Goal: Check status: Check status

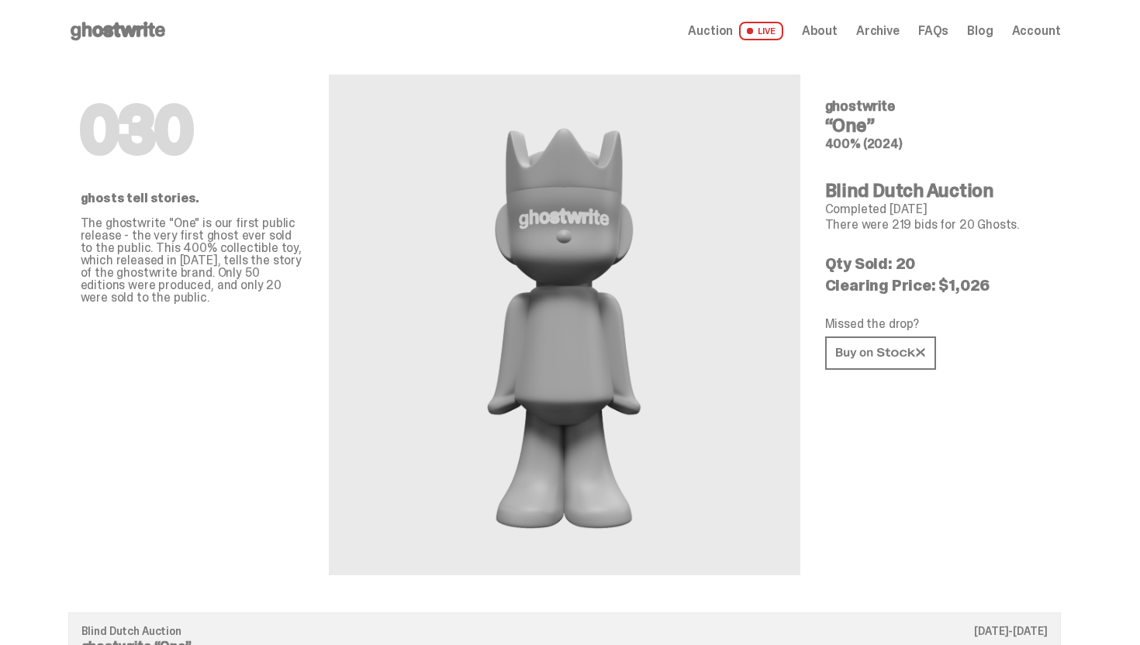
click at [166, 22] on icon at bounding box center [117, 31] width 99 height 25
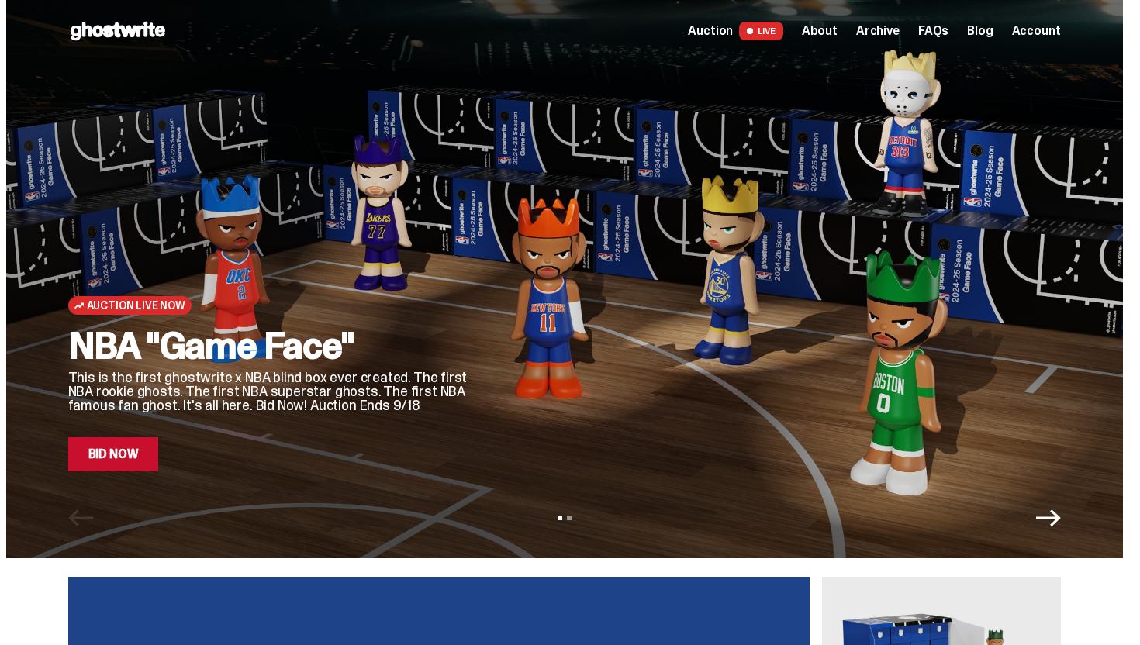
click at [1045, 34] on span "Account" at bounding box center [1036, 31] width 49 height 12
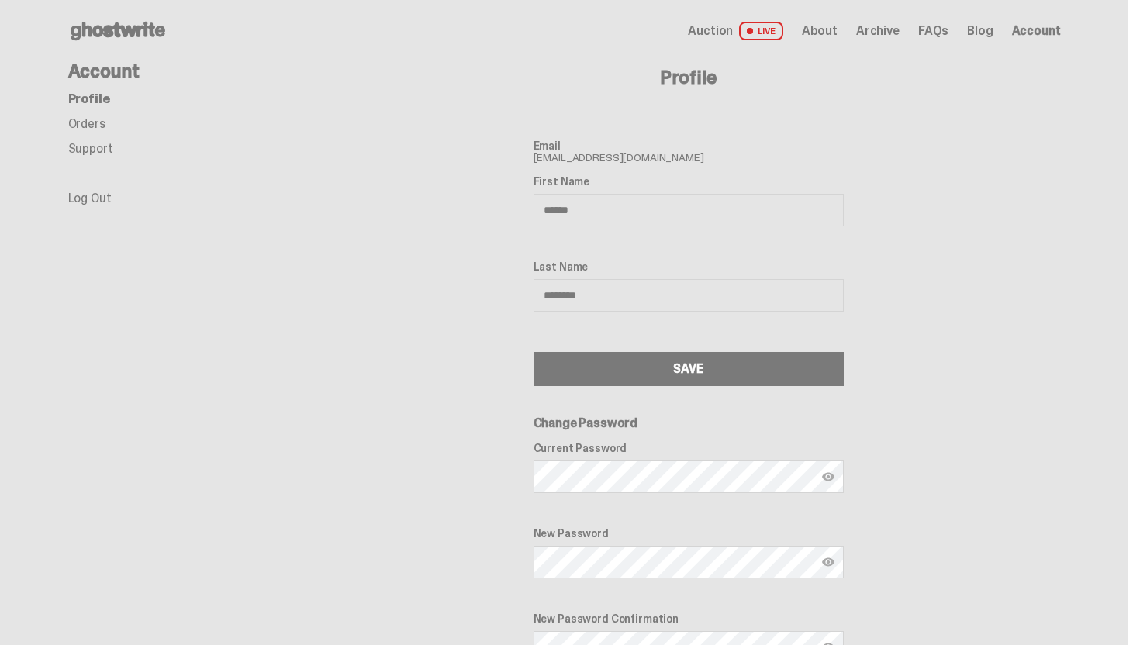
click at [97, 125] on link "Orders" at bounding box center [86, 124] width 37 height 16
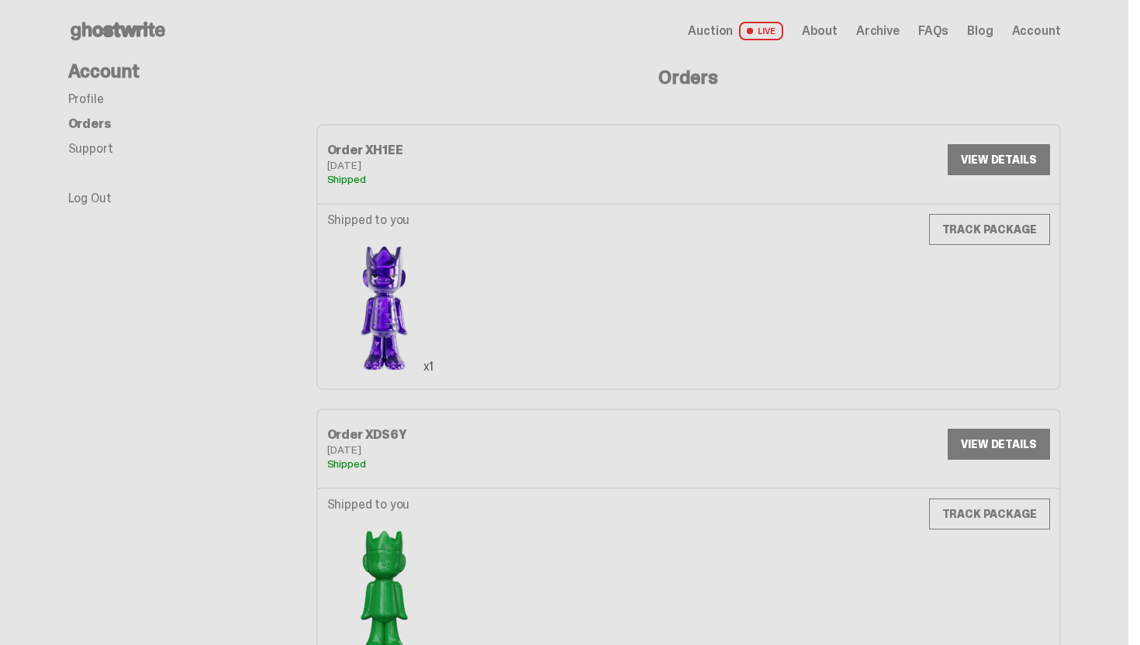
click at [982, 231] on link "TRACK PACKAGE" at bounding box center [989, 229] width 121 height 31
click at [722, 29] on span "Auction" at bounding box center [710, 31] width 45 height 12
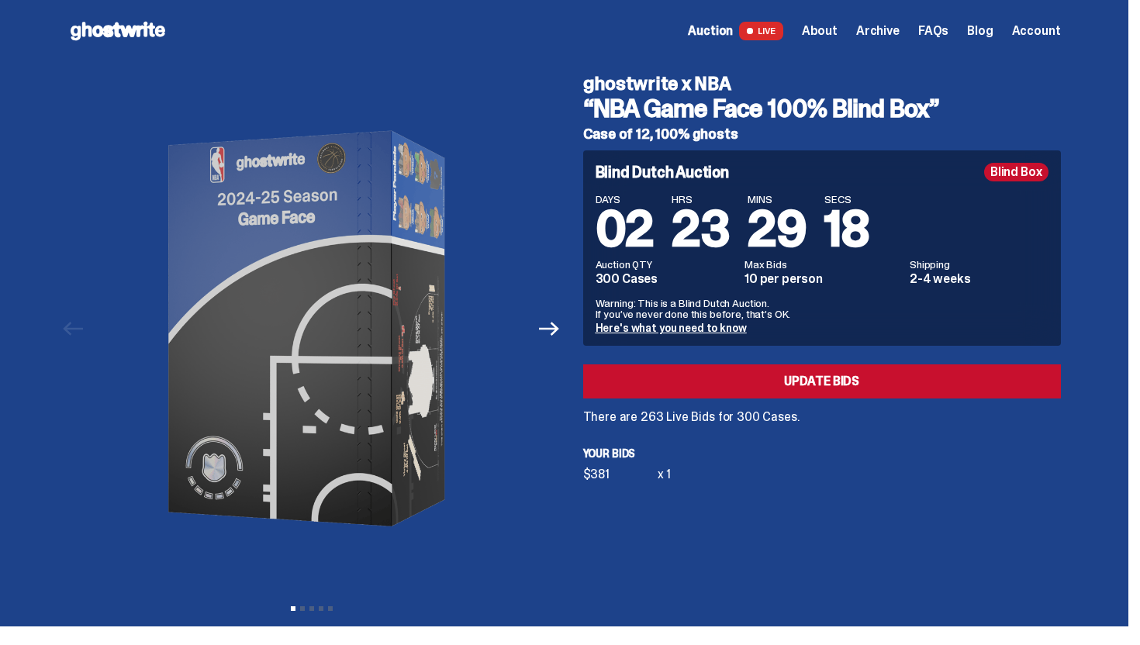
click at [113, 16] on div "Open main menu Home Auction LIVE About Archive FAQs Blog Account" at bounding box center [564, 31] width 993 height 62
click at [115, 25] on icon at bounding box center [117, 31] width 99 height 25
